Goal: Task Accomplishment & Management: Manage account settings

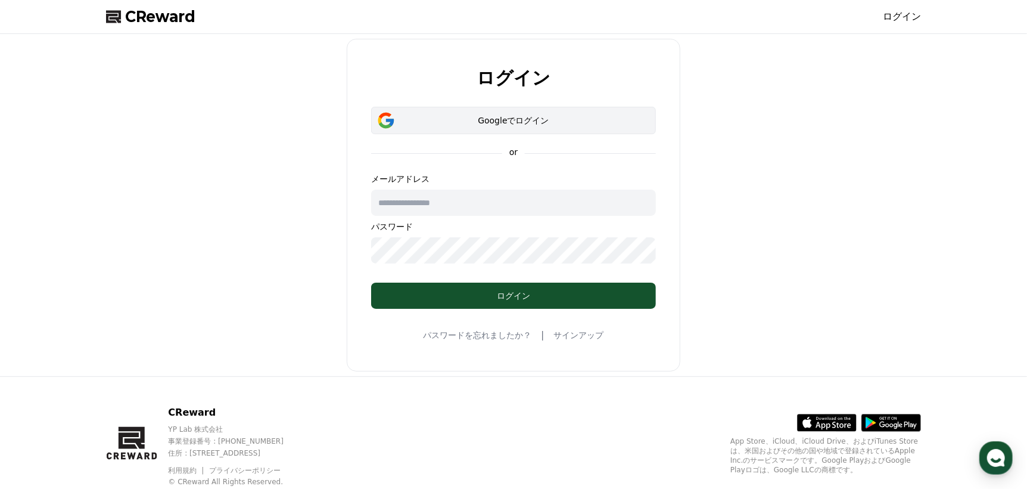
click at [508, 120] on div "Googleでログイン" at bounding box center [513, 120] width 250 height 12
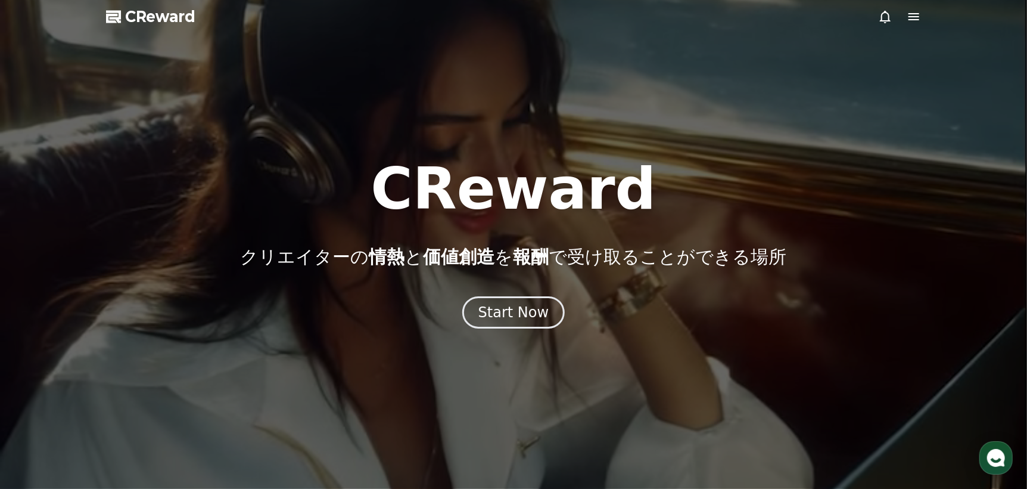
click at [885, 20] on icon at bounding box center [885, 17] width 11 height 13
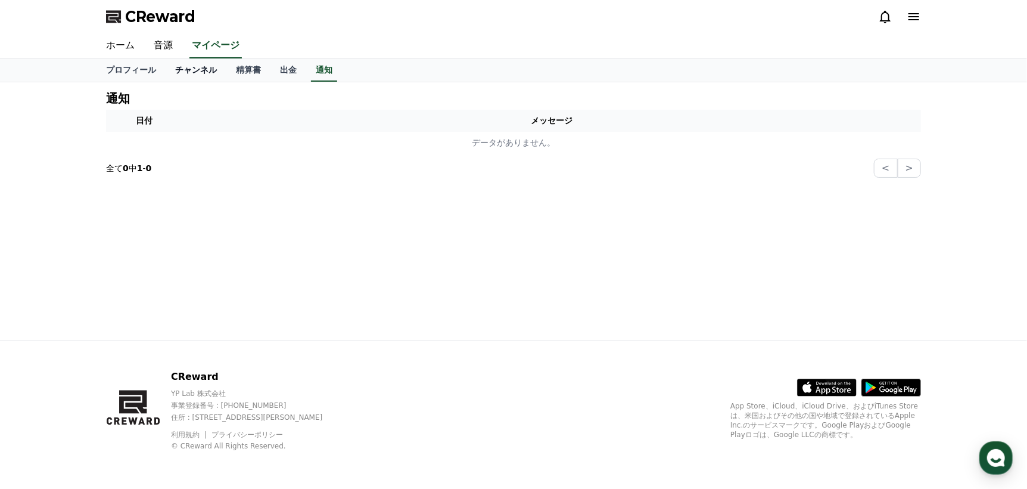
click at [178, 76] on link "チャンネル" at bounding box center [196, 70] width 61 height 23
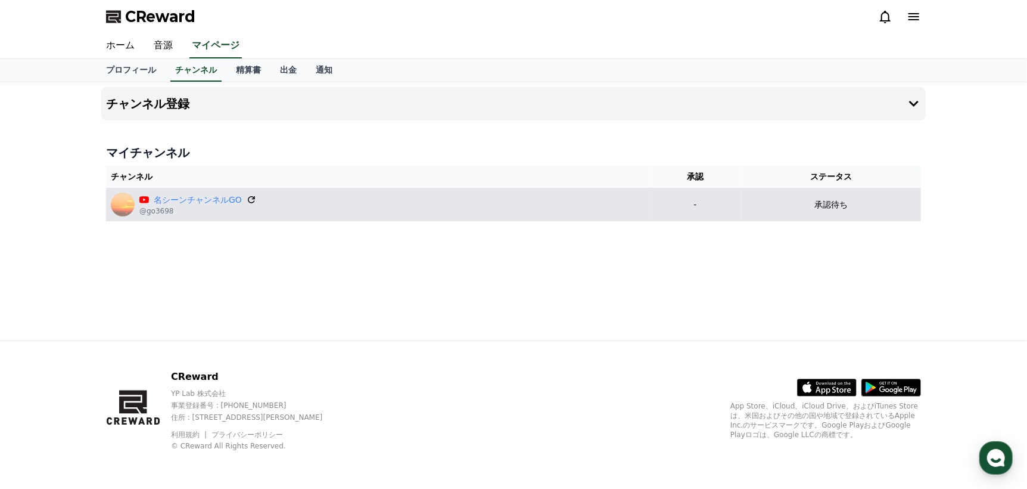
click at [248, 201] on icon at bounding box center [251, 199] width 7 height 7
click at [848, 204] on p "承認待ち" at bounding box center [830, 204] width 33 height 13
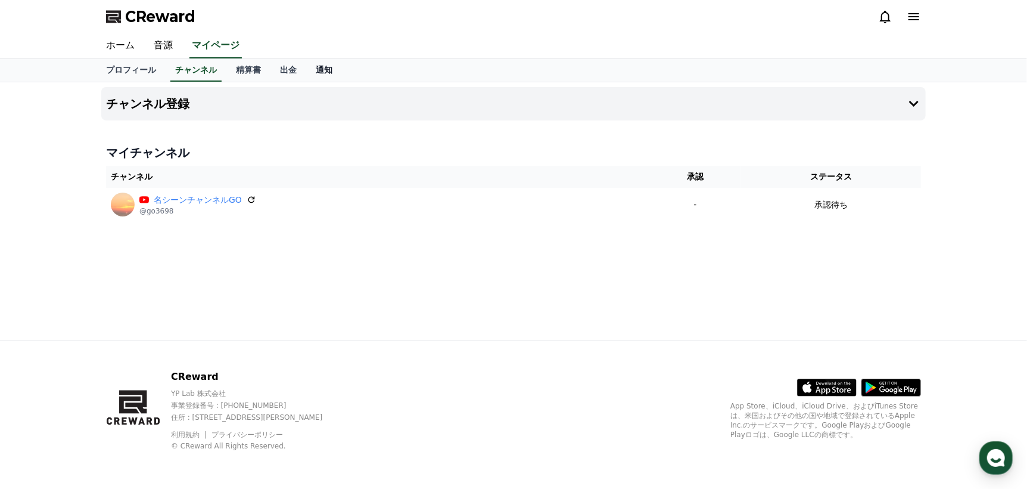
click at [306, 71] on link "通知" at bounding box center [324, 70] width 36 height 23
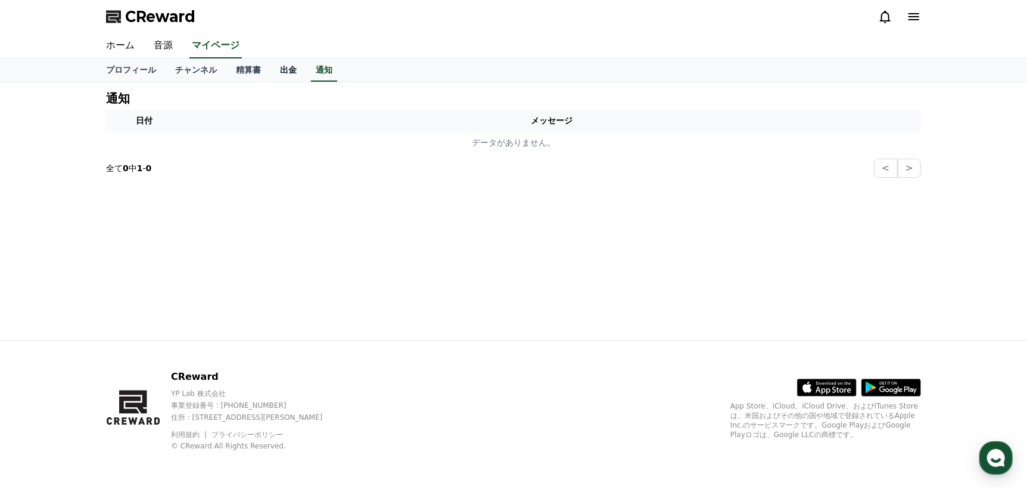
click at [270, 71] on link "出金" at bounding box center [288, 70] width 36 height 23
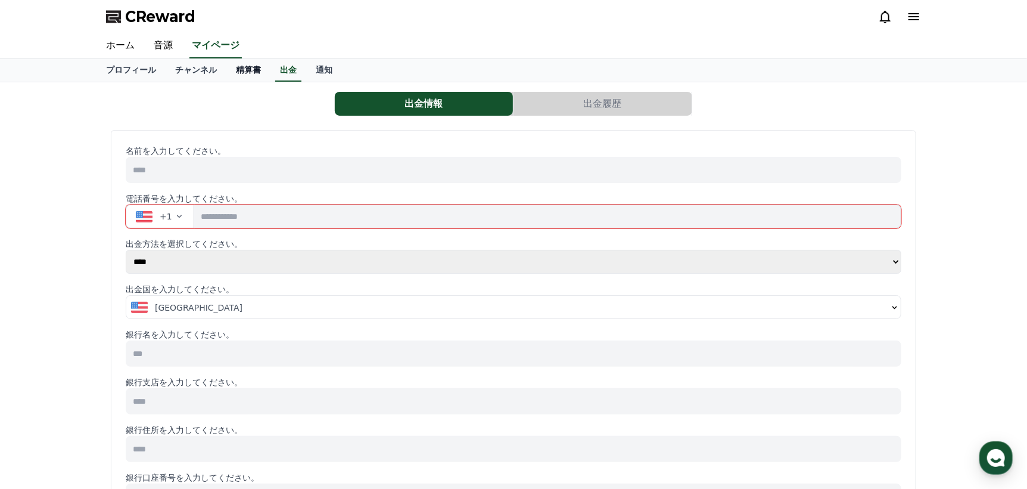
click at [227, 71] on link "精算書" at bounding box center [248, 70] width 44 height 23
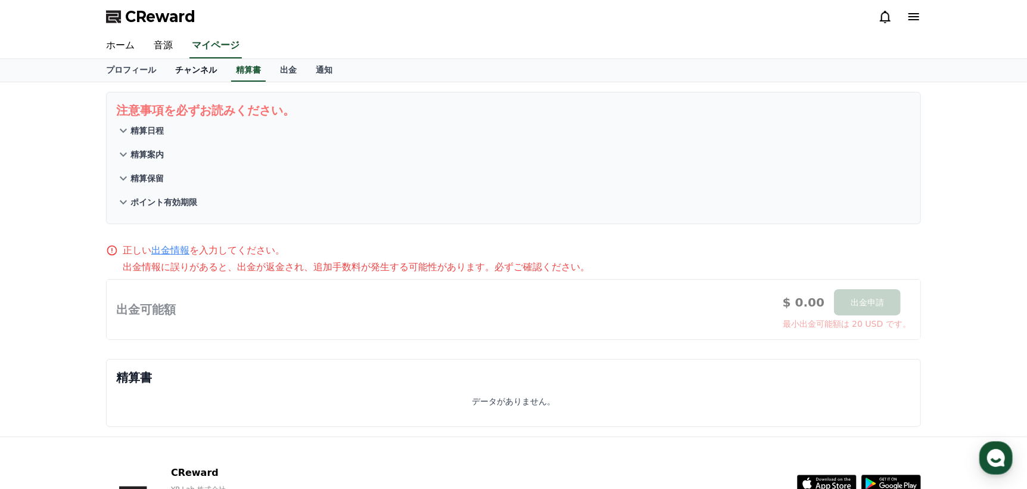
click at [186, 69] on link "チャンネル" at bounding box center [196, 70] width 61 height 23
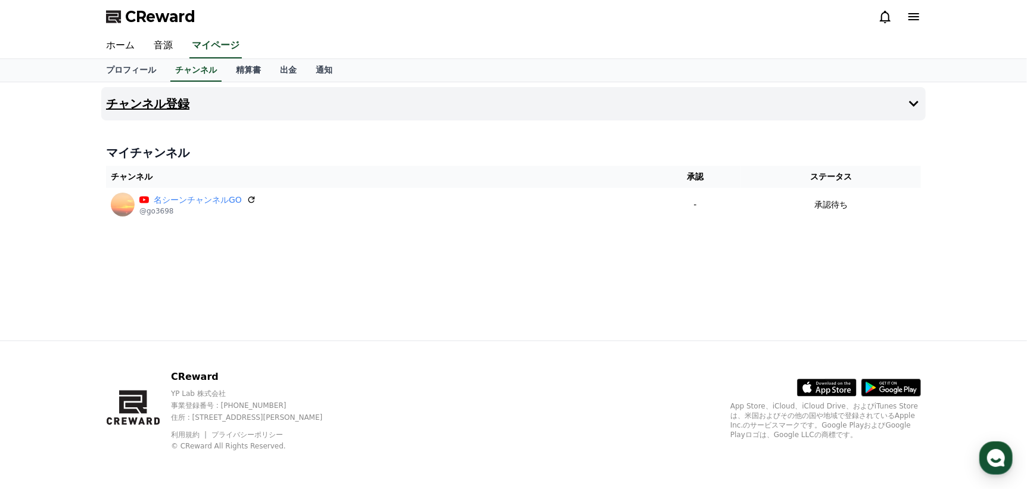
click at [918, 104] on icon at bounding box center [914, 104] width 14 height 14
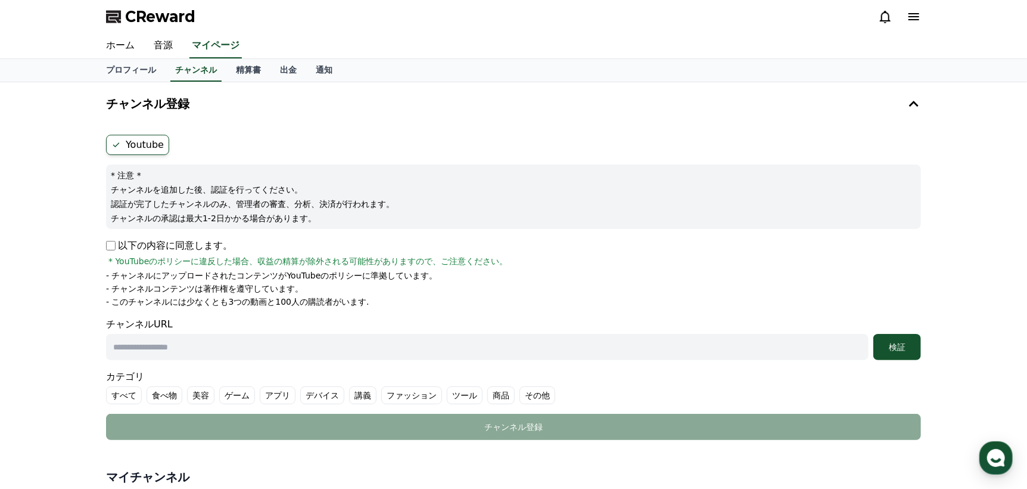
click at [153, 23] on span "CReward" at bounding box center [160, 16] width 70 height 19
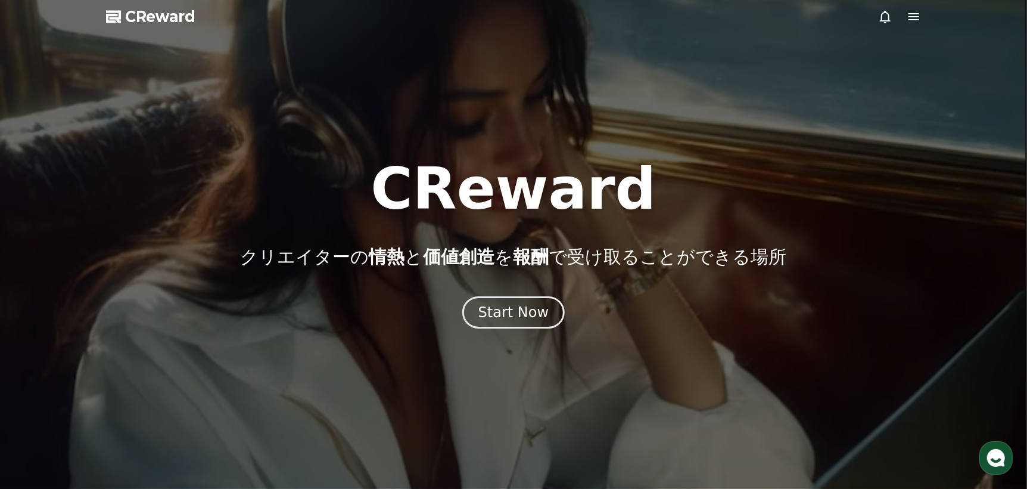
click at [909, 18] on icon at bounding box center [914, 17] width 14 height 14
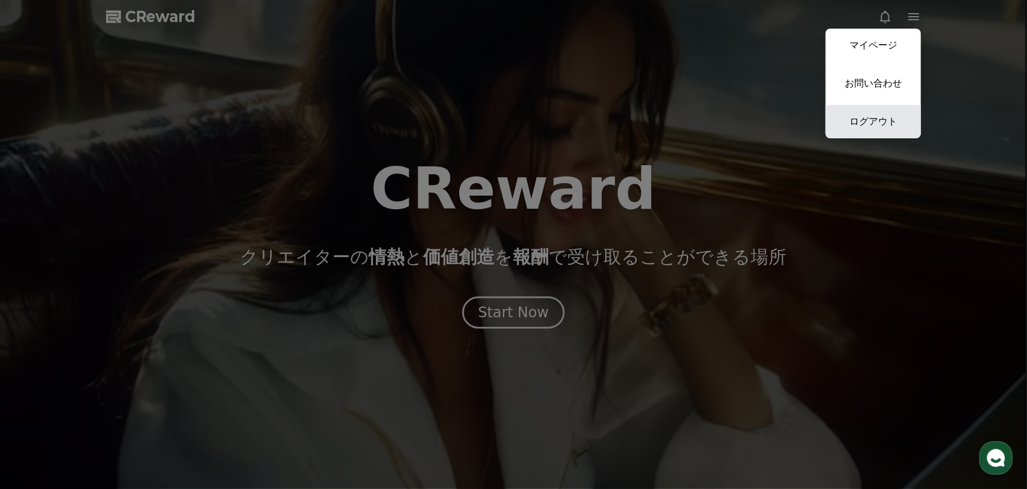
click at [878, 111] on link "ログアウト" at bounding box center [873, 121] width 95 height 33
